Goal: Task Accomplishment & Management: Complete application form

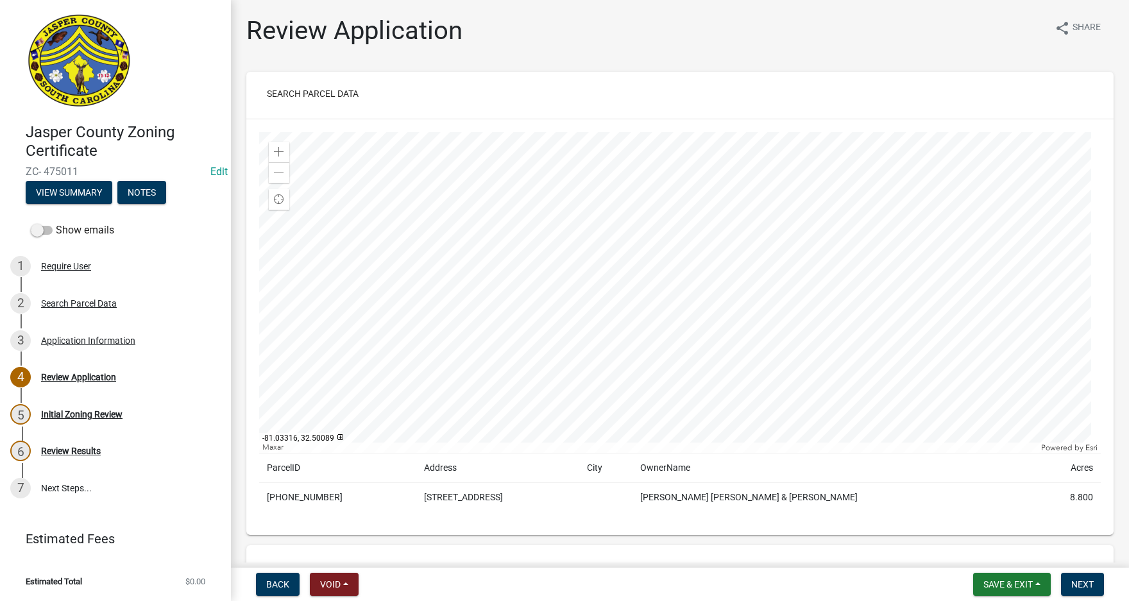
click at [769, 304] on div at bounding box center [680, 292] width 842 height 321
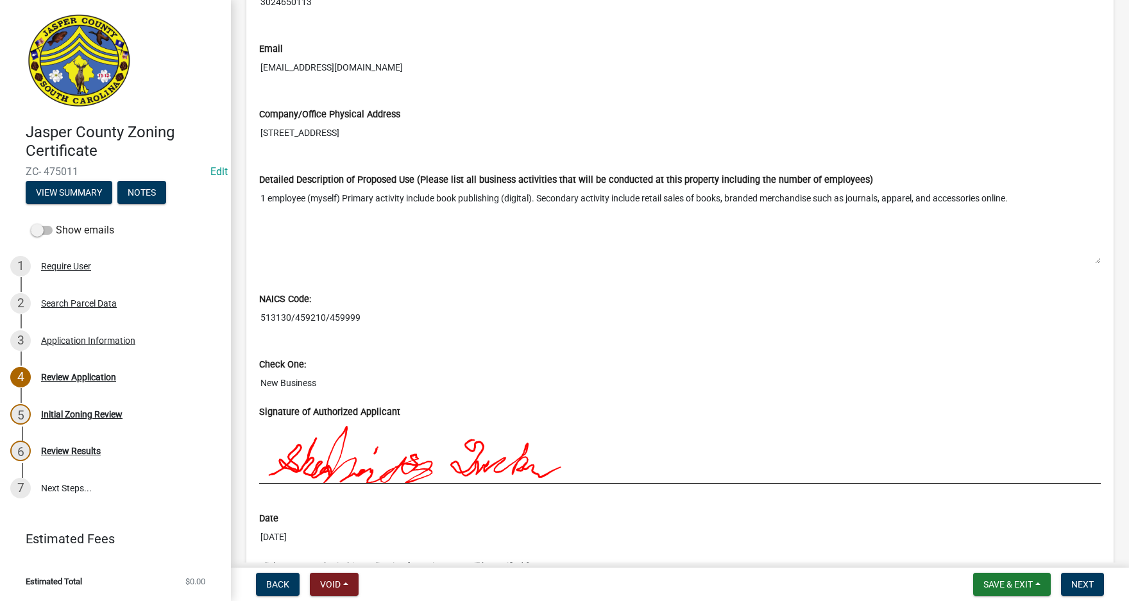
scroll to position [898, 0]
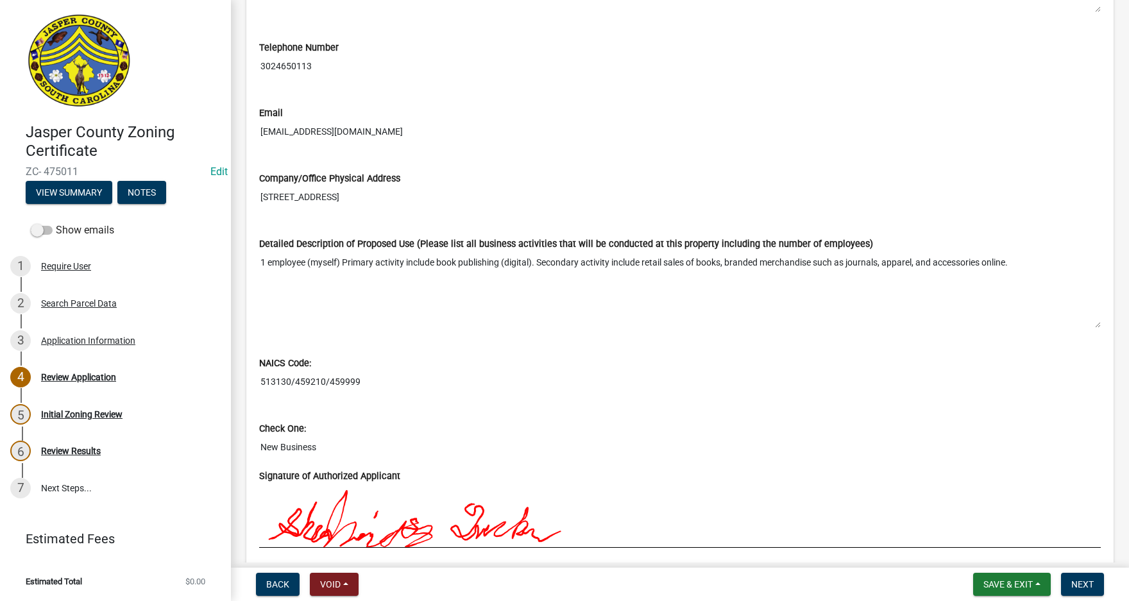
drag, startPoint x: 262, startPoint y: 197, endPoint x: 463, endPoint y: 200, distance: 200.9
click at [463, 200] on input "[STREET_ADDRESS]" at bounding box center [680, 197] width 842 height 24
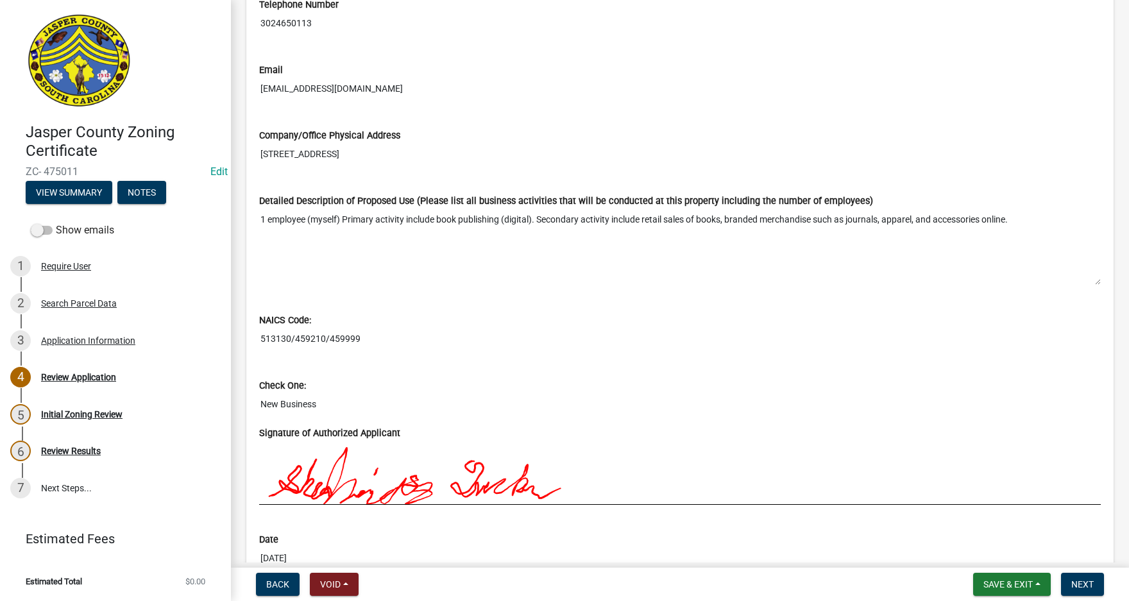
scroll to position [963, 0]
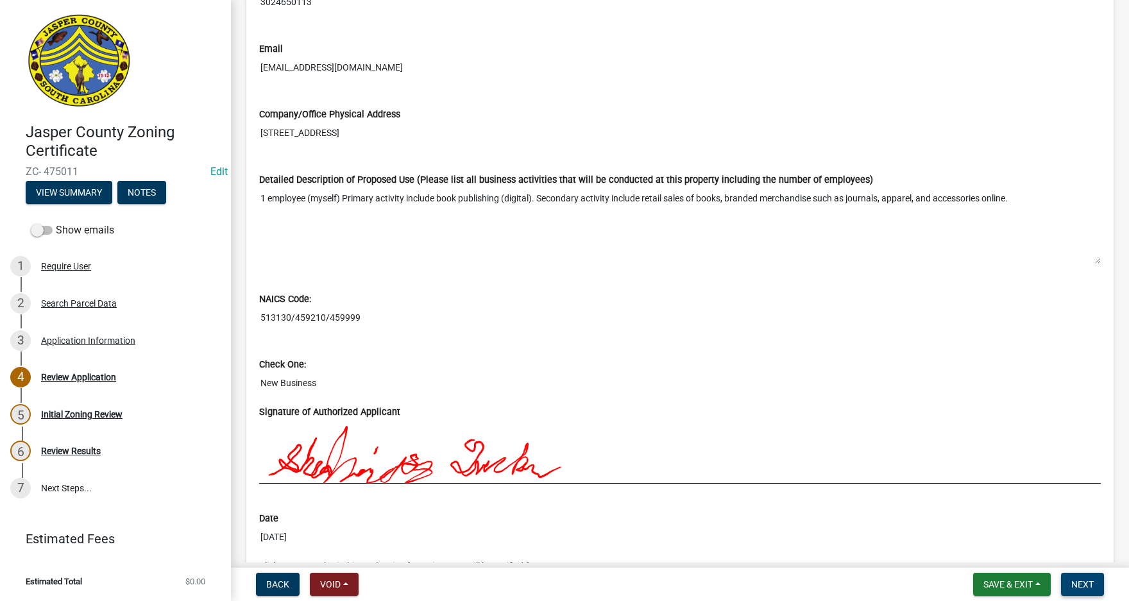
click at [1086, 578] on button "Next" at bounding box center [1082, 584] width 43 height 23
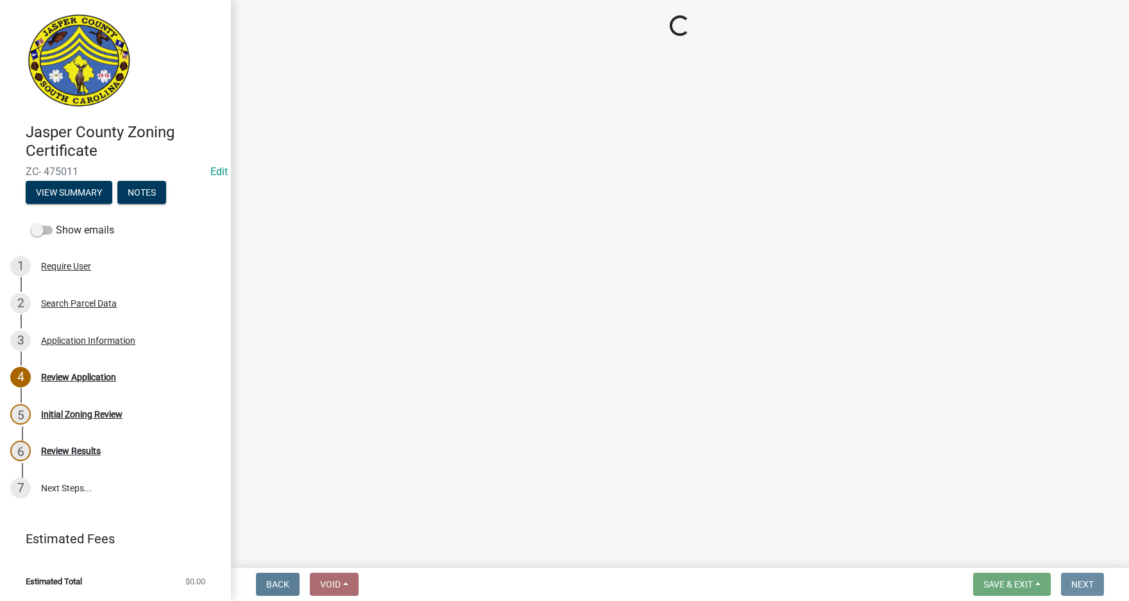
scroll to position [0, 0]
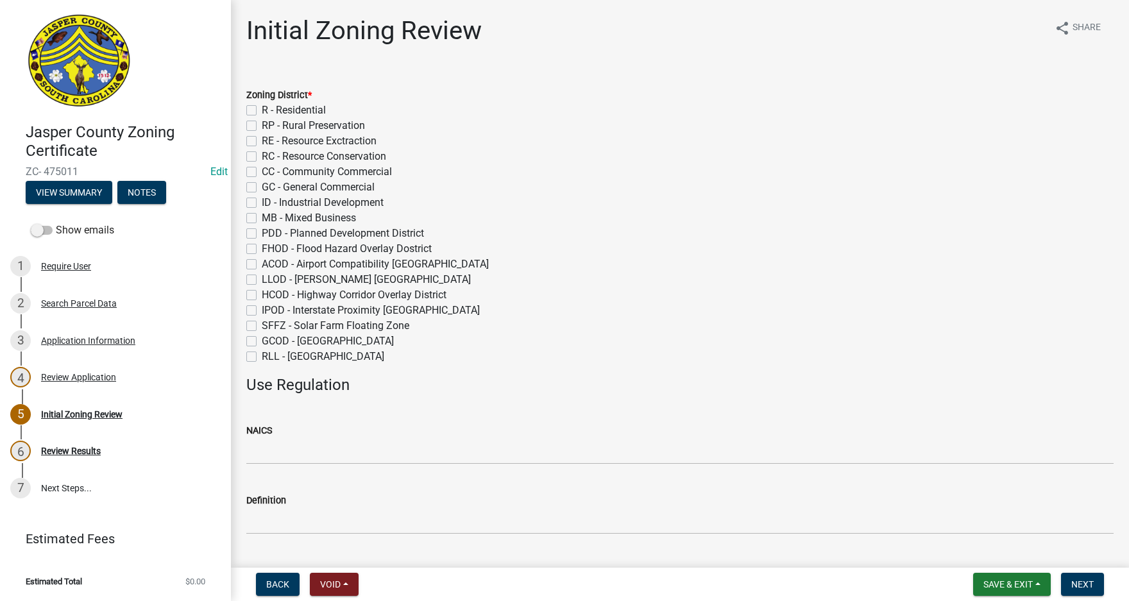
click at [262, 111] on label "R - Residential" at bounding box center [294, 110] width 64 height 15
click at [262, 111] on input "R - Residential" at bounding box center [266, 107] width 8 height 8
checkbox input "true"
checkbox input "false"
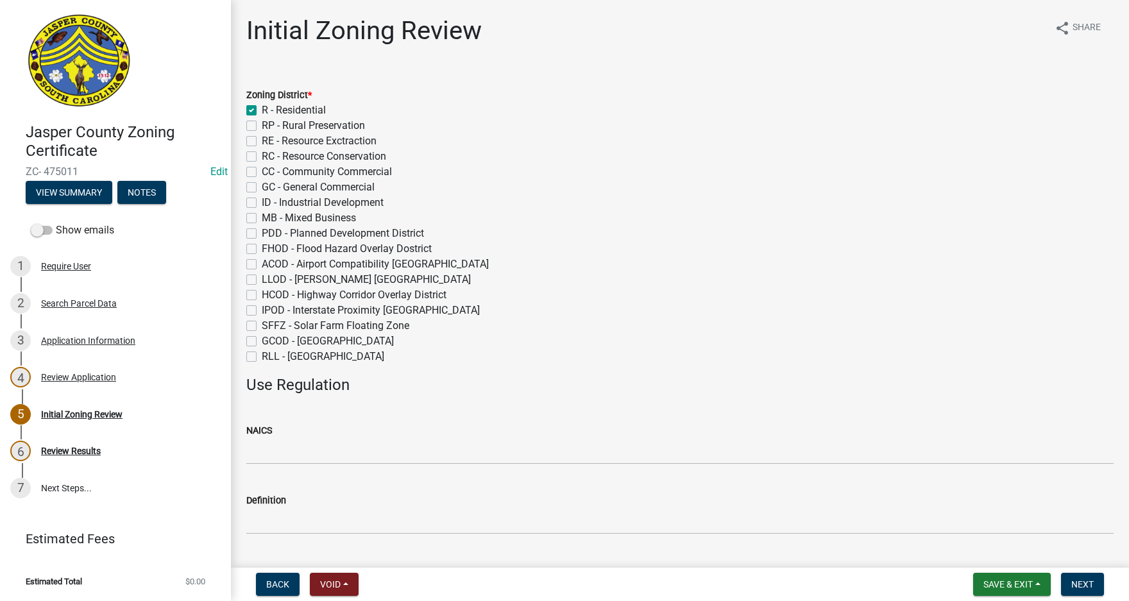
checkbox input "false"
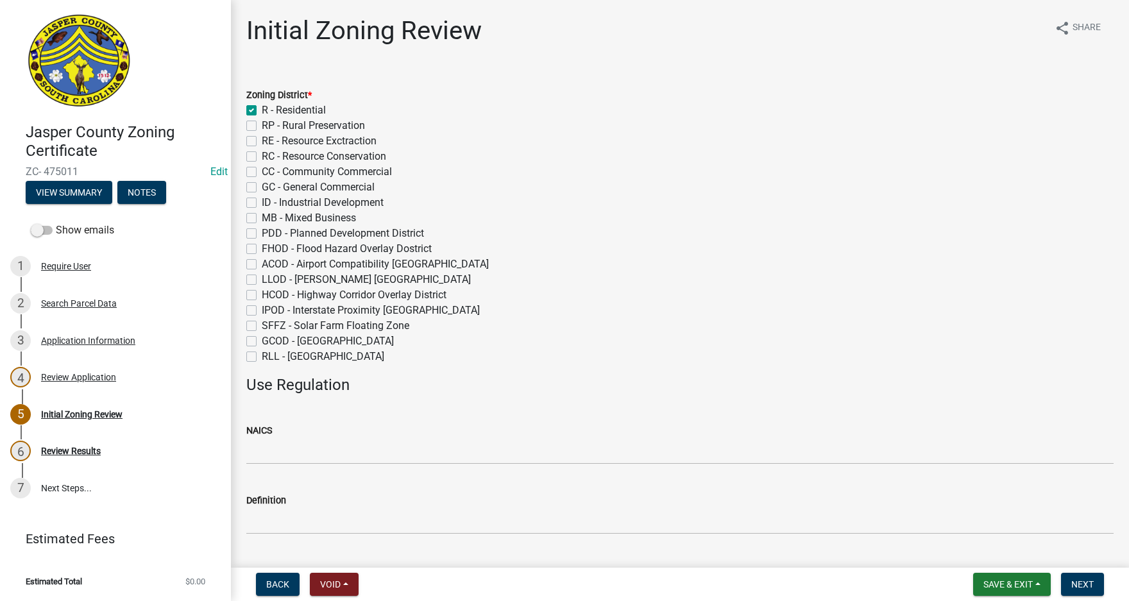
checkbox input "false"
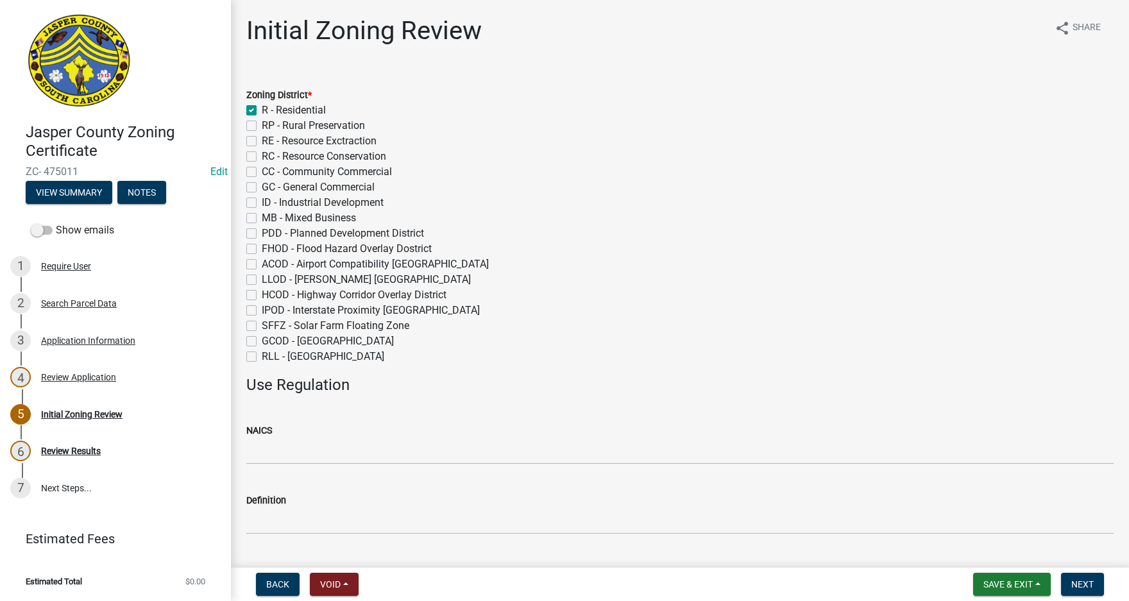
checkbox input "false"
click at [1096, 581] on button "Next" at bounding box center [1082, 584] width 43 height 23
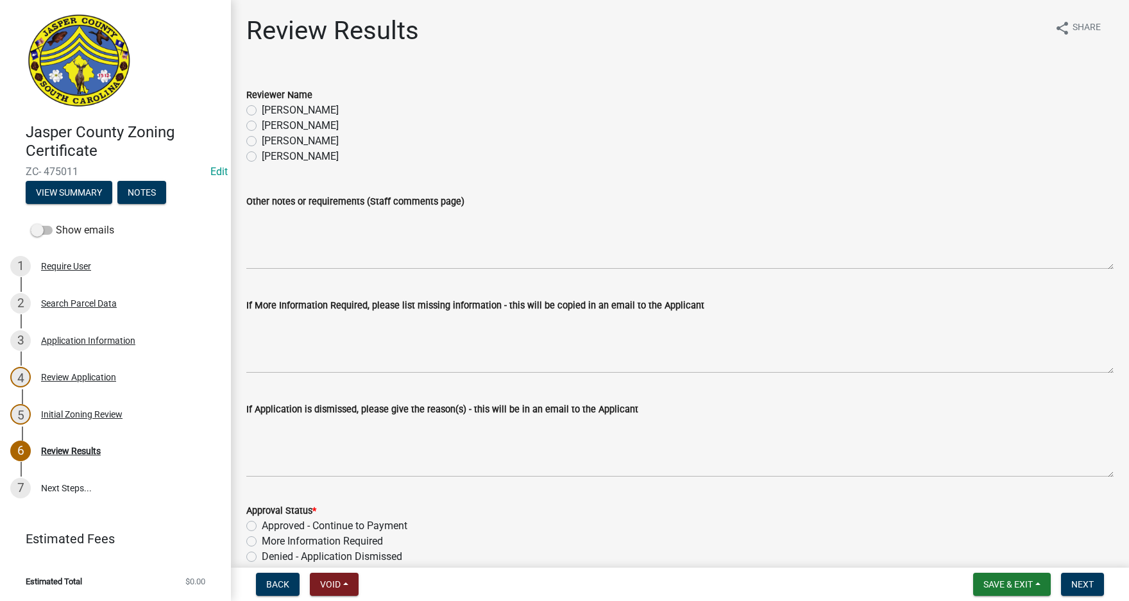
click at [262, 121] on label "[PERSON_NAME]" at bounding box center [300, 125] width 77 height 15
click at [262, 121] on input "[PERSON_NAME]" at bounding box center [266, 122] width 8 height 8
radio input "true"
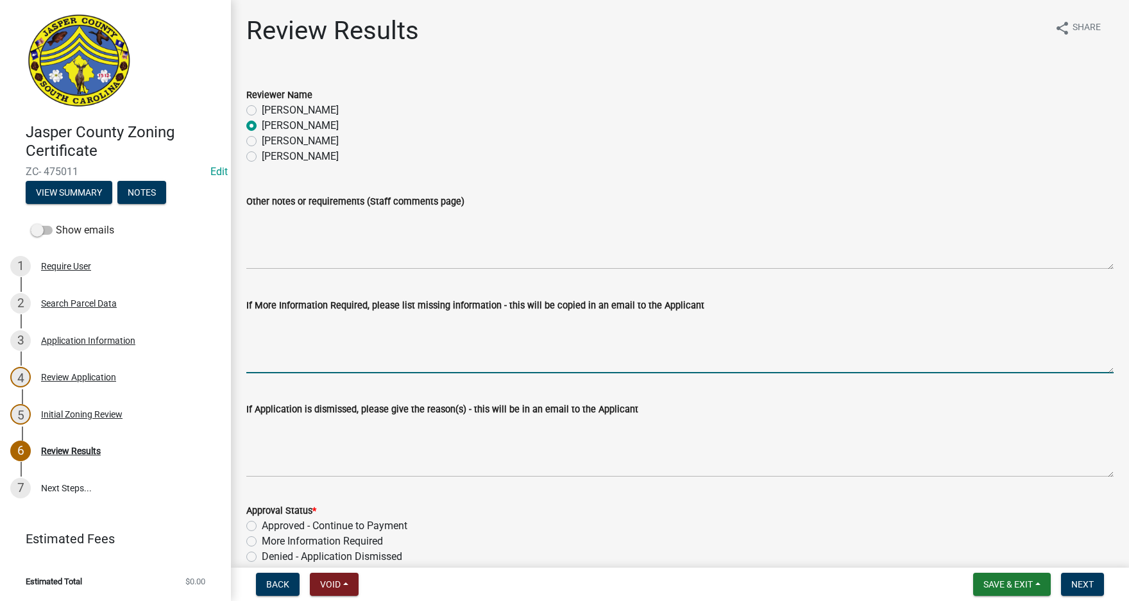
click at [269, 330] on textarea "If More Information Required, please list missing information - this will be co…" at bounding box center [680, 343] width 868 height 60
paste textarea "[STREET_ADDRESS]"
click at [392, 326] on textarea "I see that you put [STREET_ADDRESS]" at bounding box center [680, 343] width 868 height 60
click at [392, 325] on textarea "I see that you put [STREET_ADDRESS]" at bounding box center [680, 343] width 868 height 60
click at [395, 323] on textarea "I see that you put [STREET_ADDRESS]" at bounding box center [680, 343] width 868 height 60
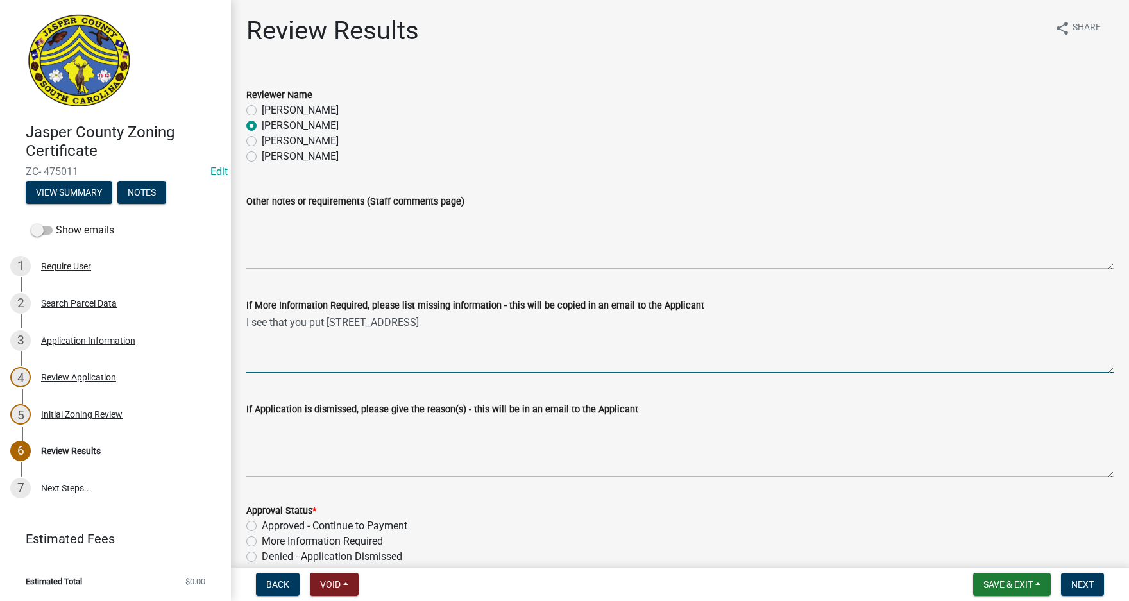
click at [559, 324] on textarea "I see that you put [STREET_ADDRESS]" at bounding box center [680, 343] width 868 height 60
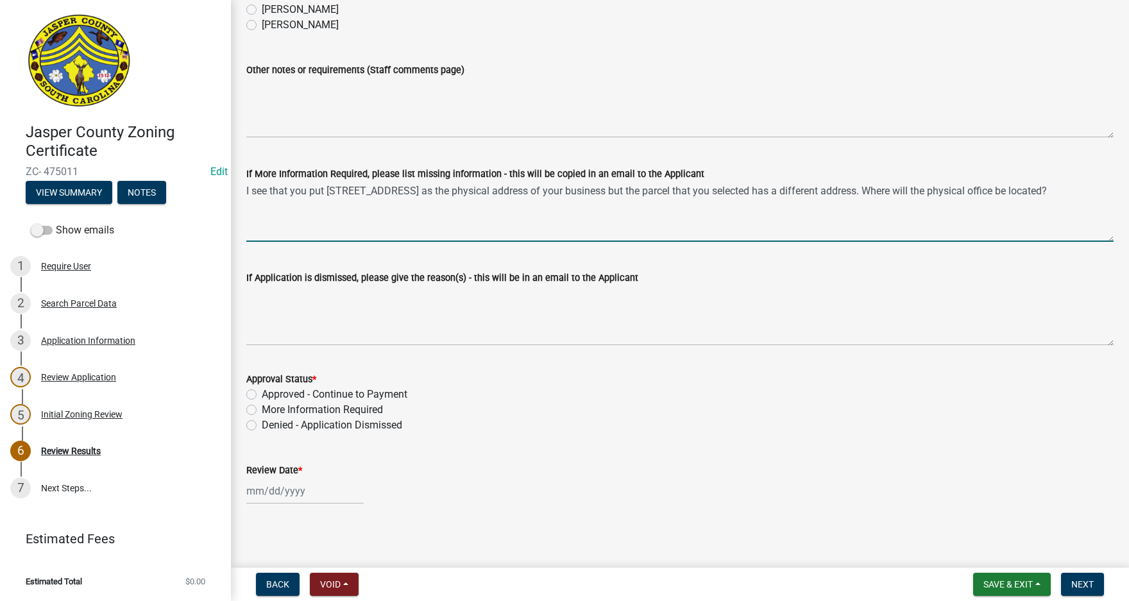
scroll to position [135, 0]
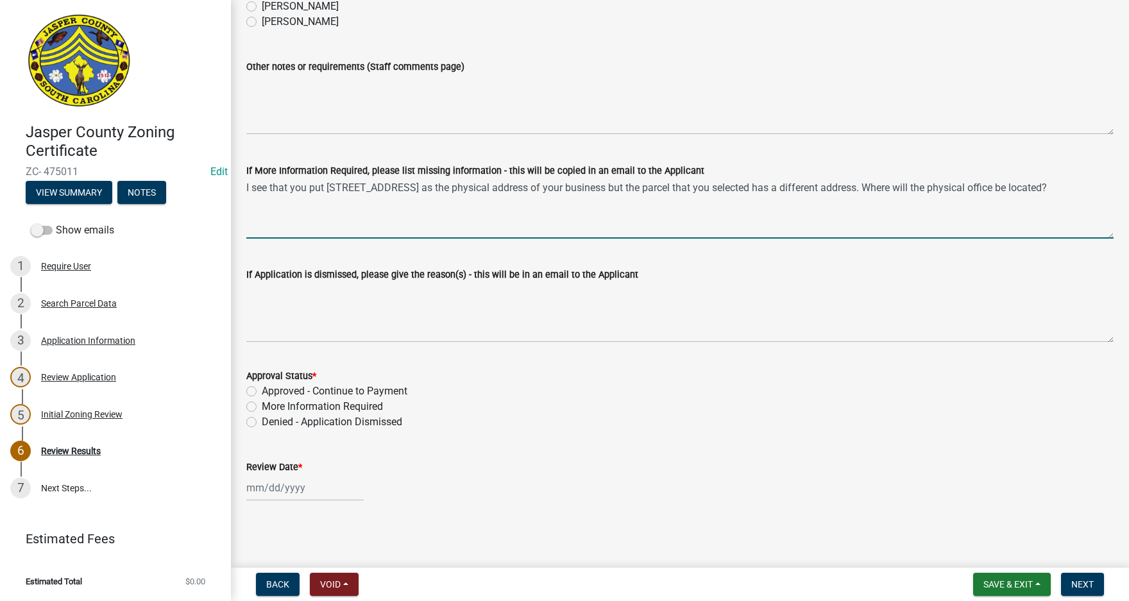
type textarea "I see that you put [STREET_ADDRESS] as the physical address of your business bu…"
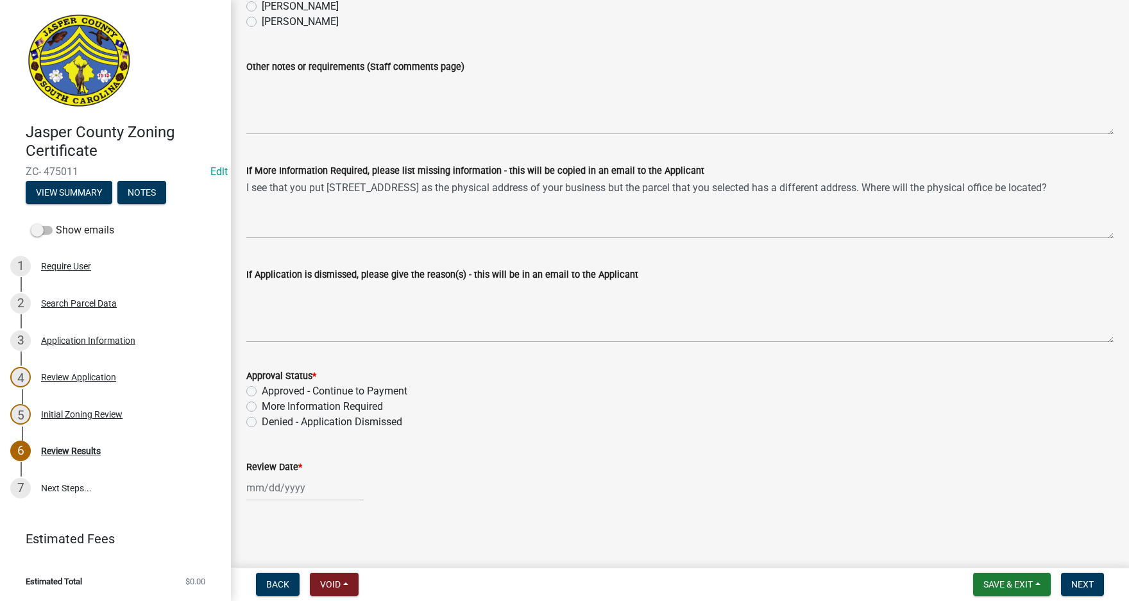
click at [262, 406] on label "More Information Required" at bounding box center [322, 406] width 121 height 15
click at [262, 406] on input "More Information Required" at bounding box center [266, 403] width 8 height 8
radio input "true"
click at [283, 488] on div at bounding box center [304, 488] width 117 height 26
select select "9"
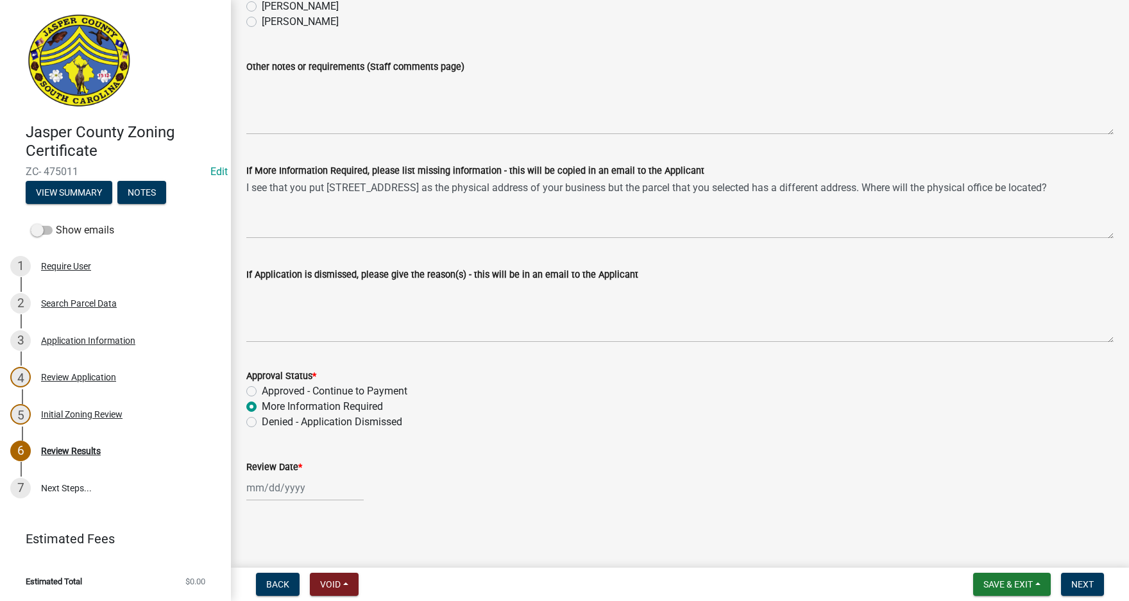
select select "2025"
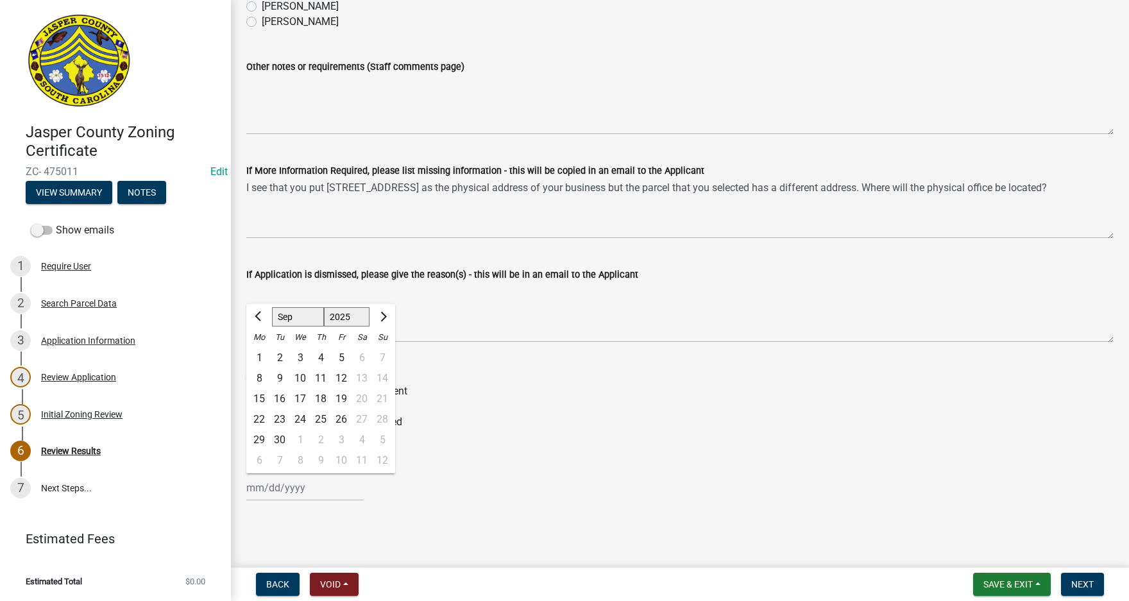
click at [496, 441] on wm-data-entity-input "Approval Status * Approved - Continue to Payment More Information Required Deni…" at bounding box center [680, 397] width 868 height 89
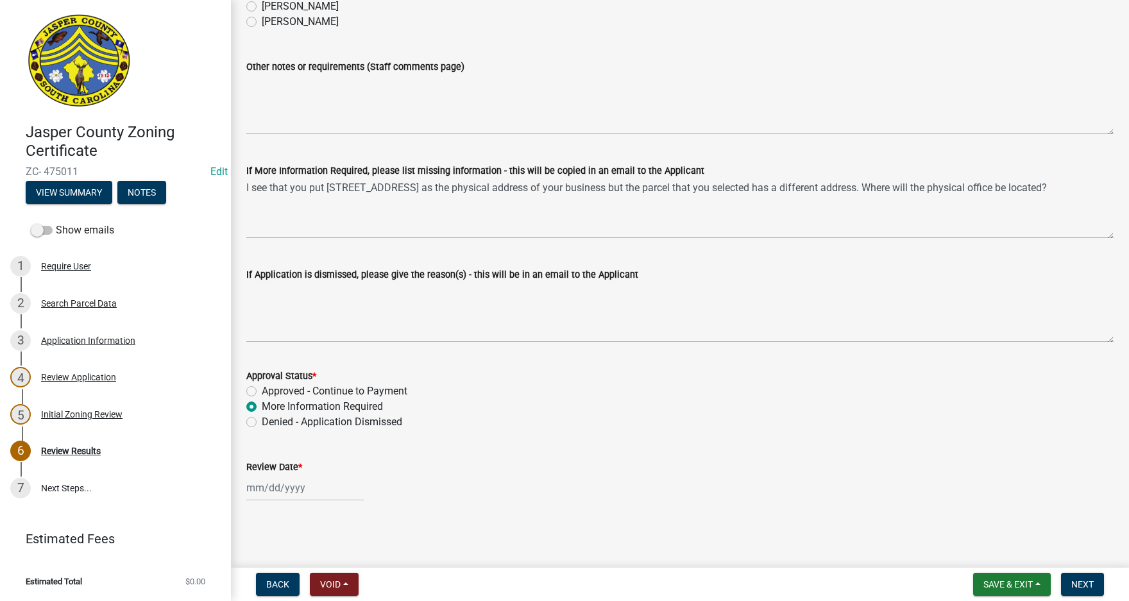
click at [272, 493] on div at bounding box center [304, 488] width 117 height 26
select select "9"
select select "2025"
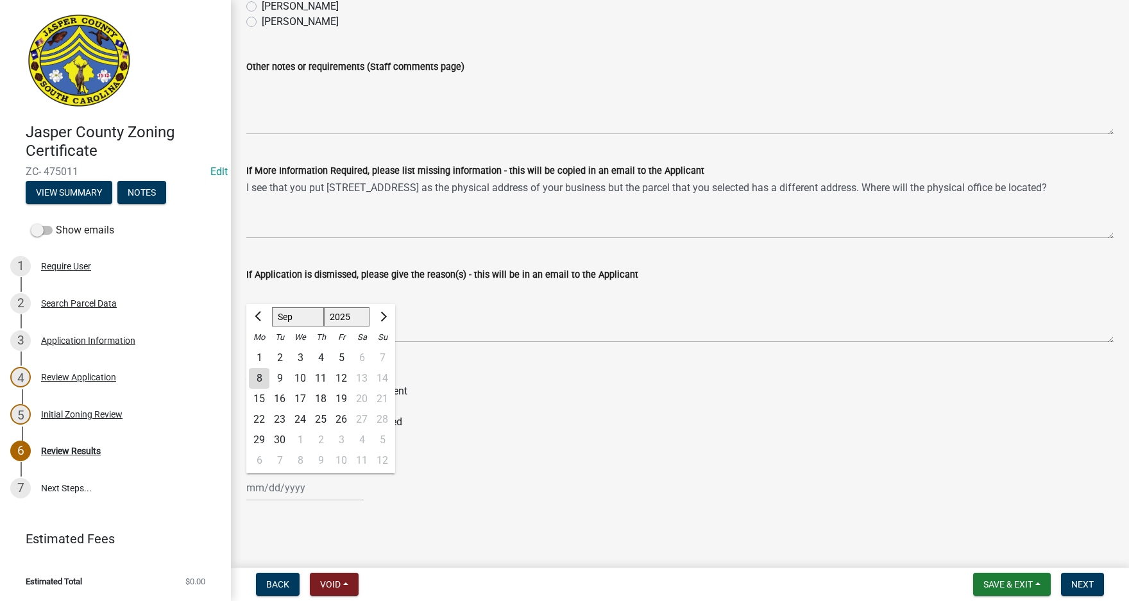
click at [257, 372] on div "8" at bounding box center [259, 378] width 21 height 21
type input "[DATE]"
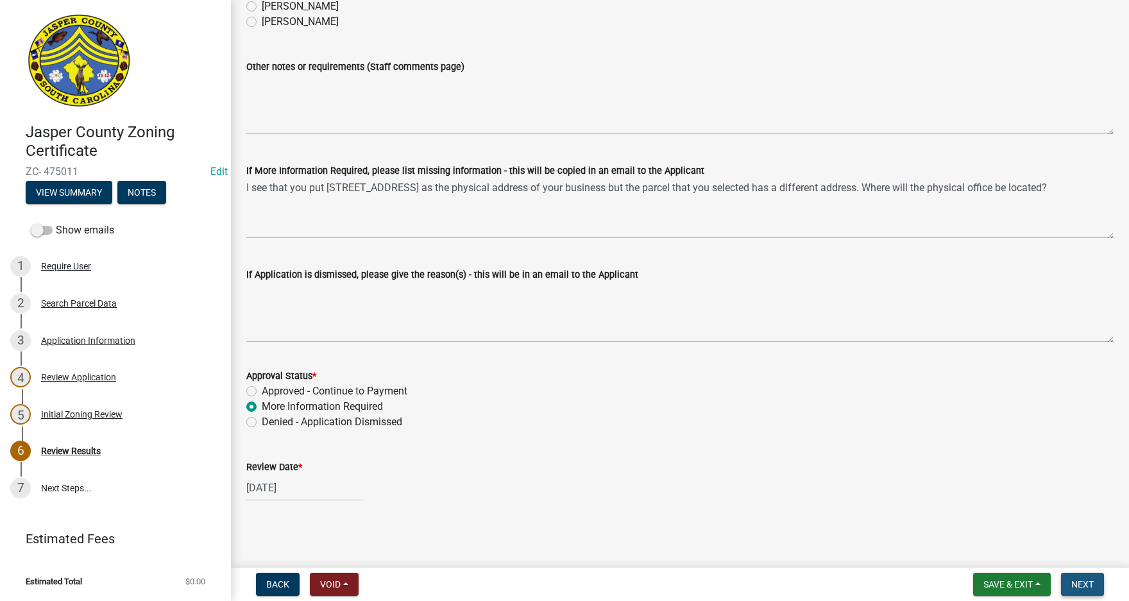
click at [1084, 580] on span "Next" at bounding box center [1083, 584] width 22 height 10
